Goal: Task Accomplishment & Management: Manage account settings

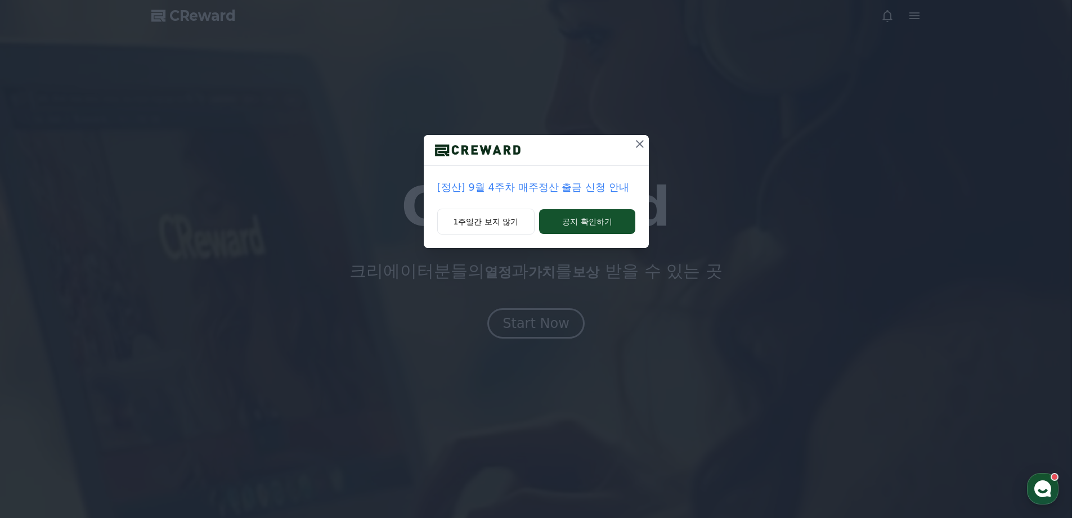
click at [634, 145] on icon at bounding box center [640, 144] width 14 height 14
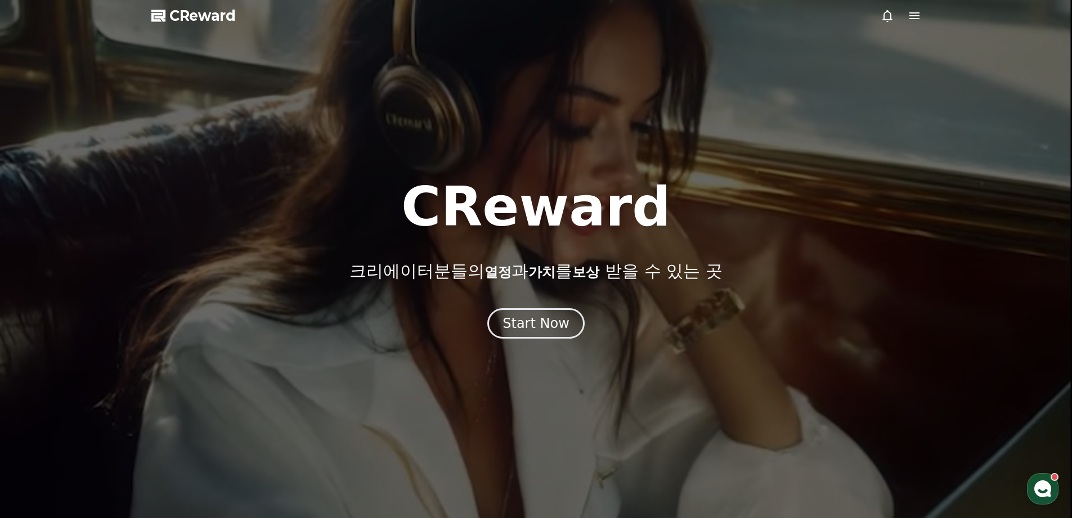
click at [902, 17] on div at bounding box center [901, 16] width 41 height 14
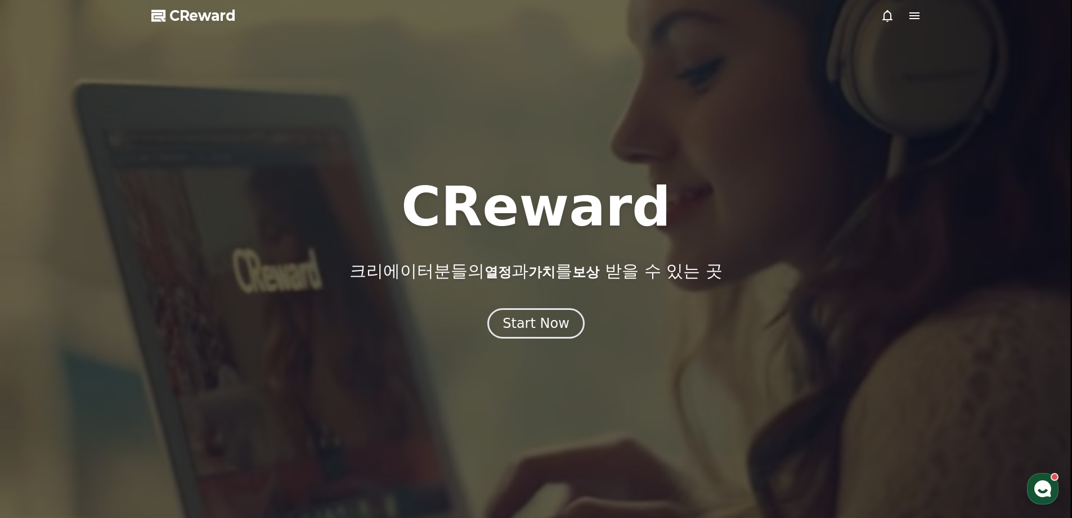
click at [905, 16] on div at bounding box center [901, 16] width 41 height 14
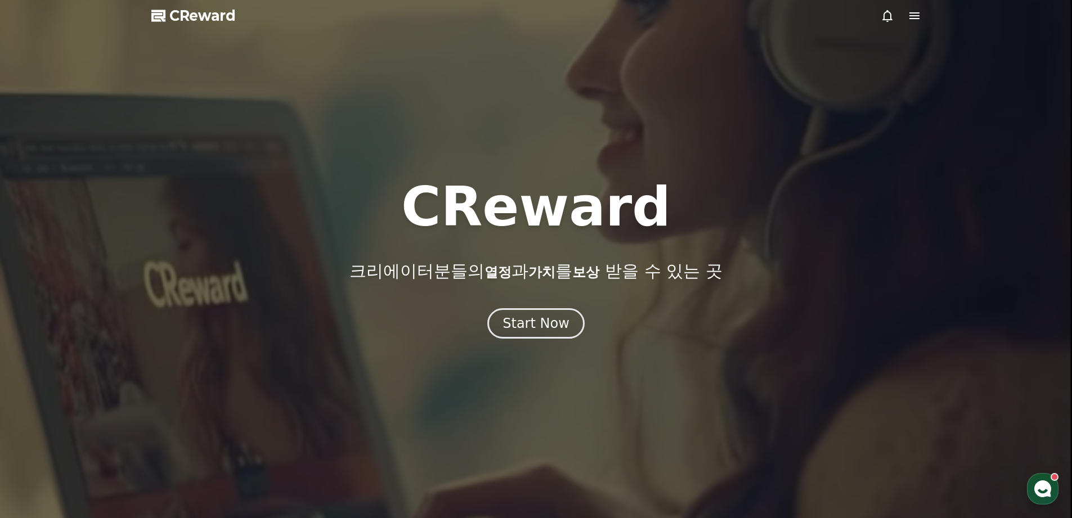
click at [913, 16] on icon at bounding box center [915, 15] width 10 height 7
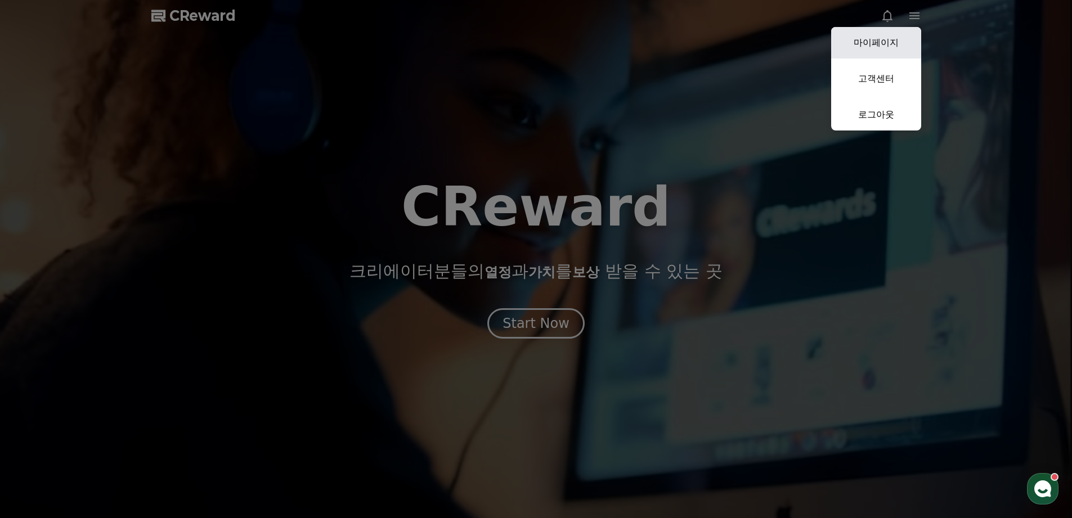
click at [908, 49] on link "마이페이지" at bounding box center [876, 43] width 90 height 32
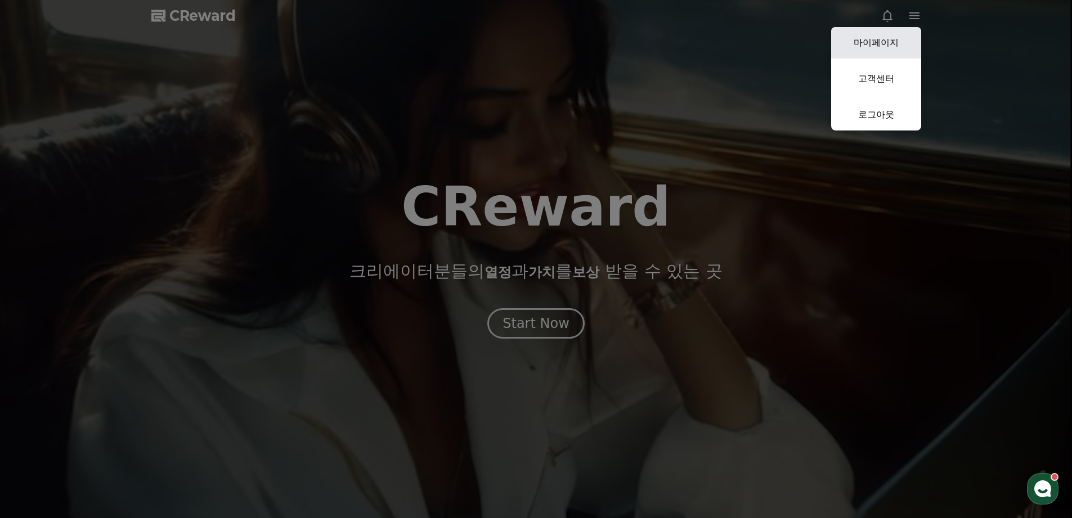
select select "**********"
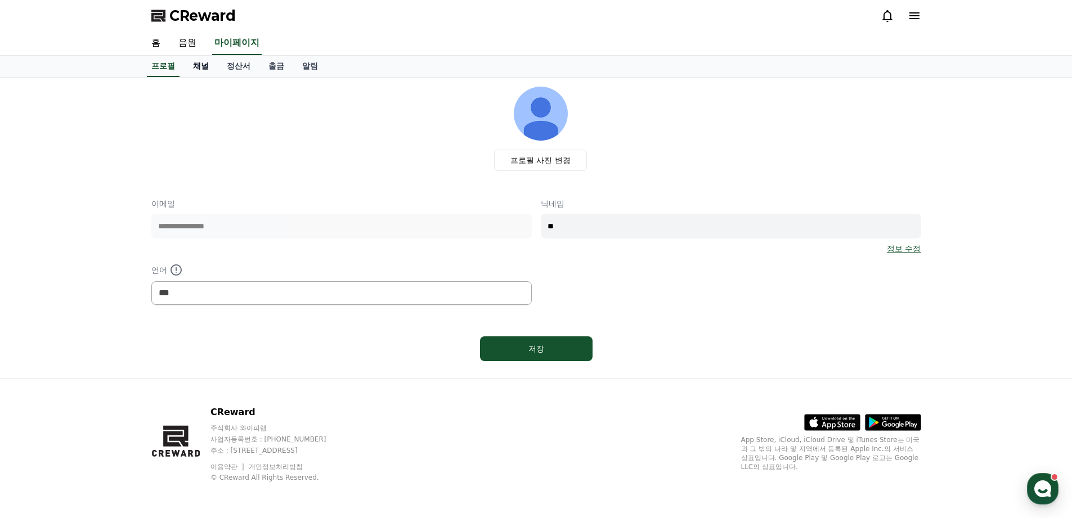
click at [203, 68] on link "채널" at bounding box center [201, 66] width 34 height 21
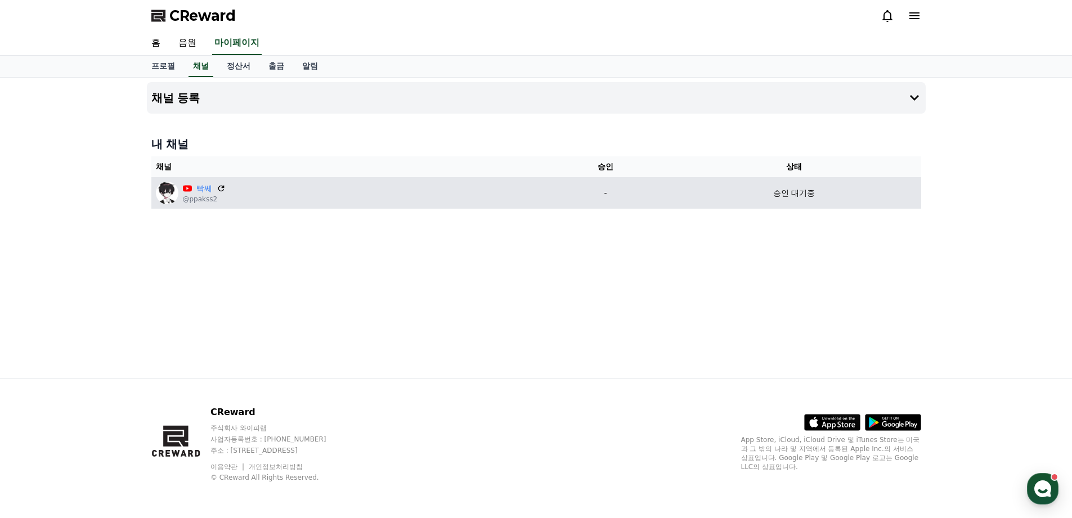
click at [807, 190] on p "승인 대기중" at bounding box center [794, 193] width 42 height 12
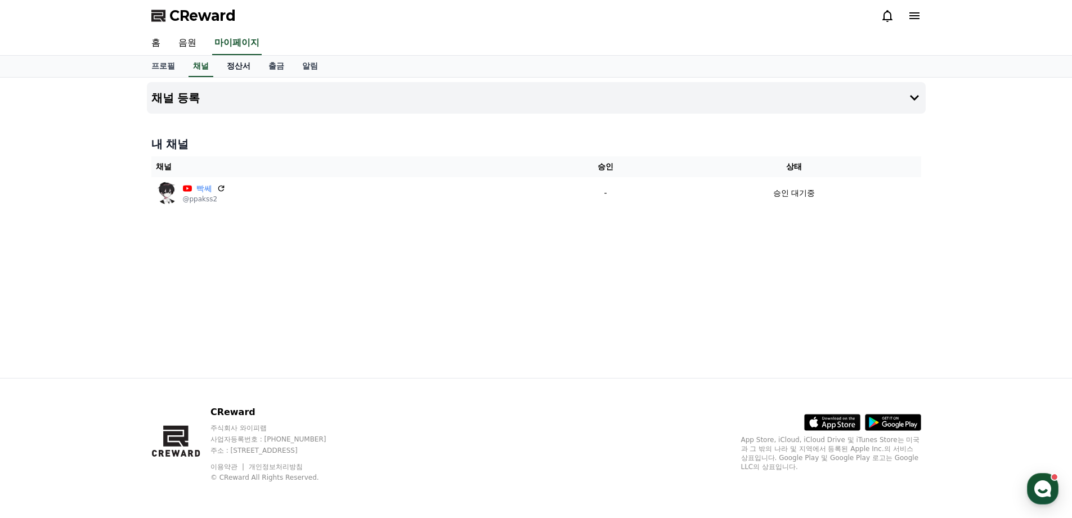
click at [248, 65] on link "정산서" at bounding box center [239, 66] width 42 height 21
click at [267, 66] on link "출금" at bounding box center [276, 66] width 34 height 21
click at [314, 65] on link "알림" at bounding box center [310, 66] width 34 height 21
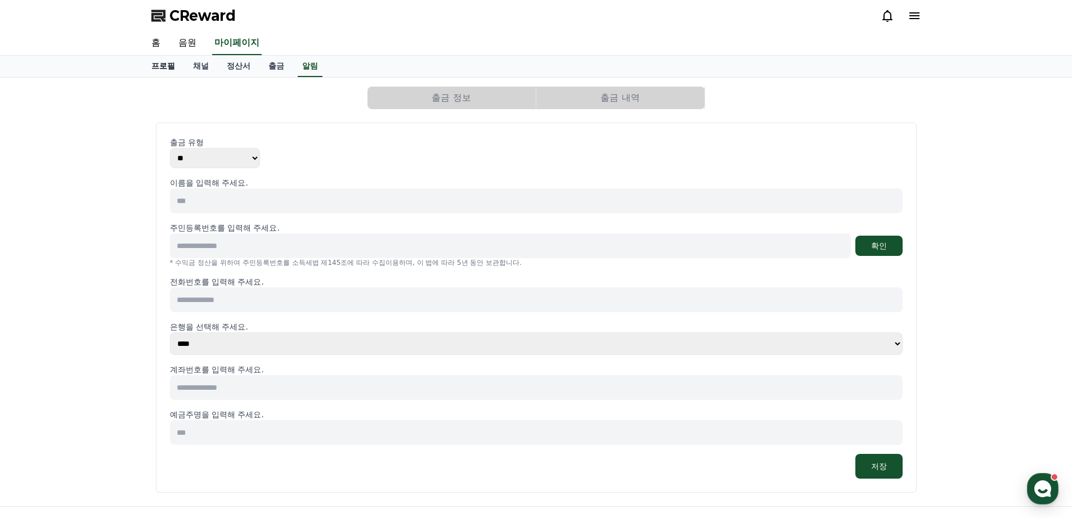
click at [162, 65] on link "프로필" at bounding box center [163, 66] width 42 height 21
select select "**********"
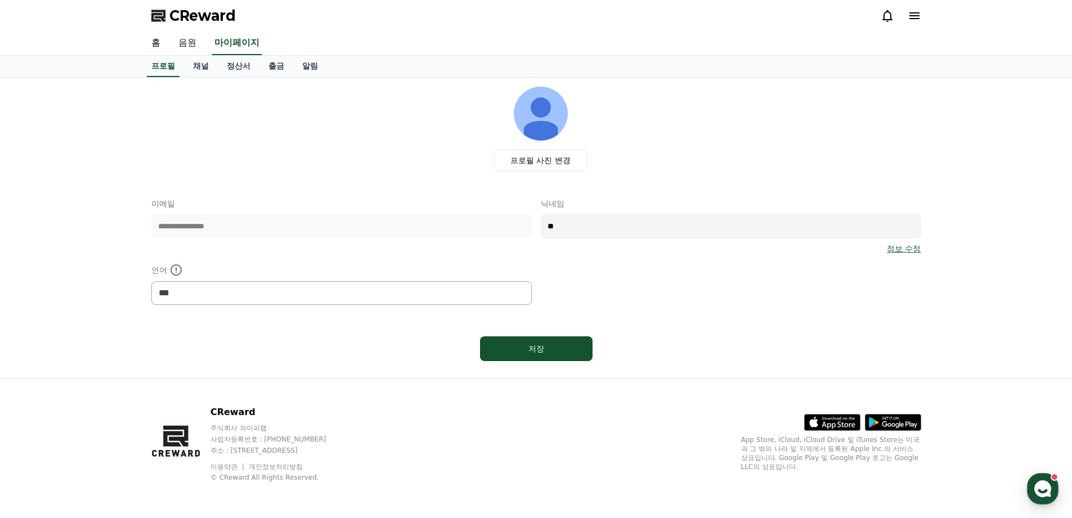
click at [187, 47] on link "음원" at bounding box center [187, 44] width 36 height 24
